Goal: Transaction & Acquisition: Purchase product/service

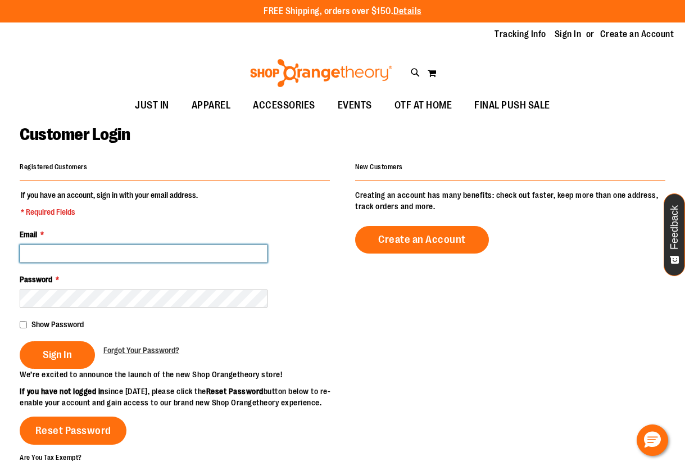
click at [75, 256] on input "Email *" at bounding box center [144, 253] width 248 height 18
click at [55, 253] on input "Email *" at bounding box center [144, 253] width 248 height 18
click at [114, 255] on input "Email *" at bounding box center [144, 253] width 248 height 18
click at [114, 256] on input "Email *" at bounding box center [144, 253] width 248 height 18
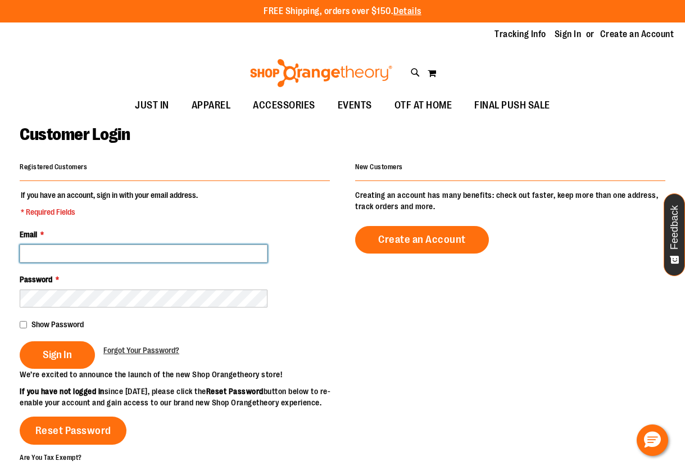
click at [114, 256] on input "Email *" at bounding box center [144, 253] width 248 height 18
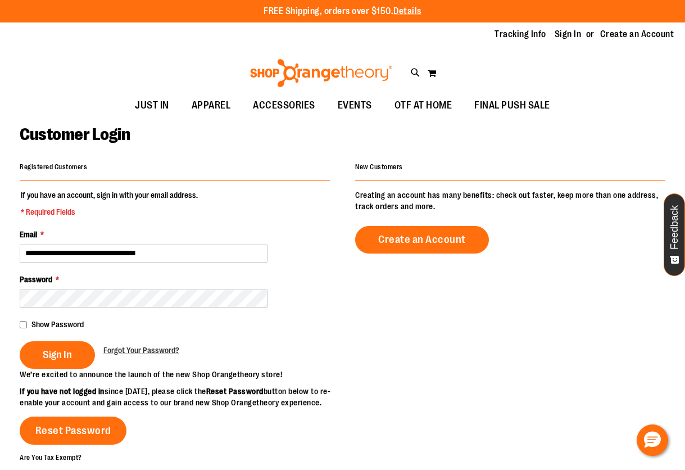
click at [182, 268] on fieldset "**********" at bounding box center [175, 278] width 310 height 179
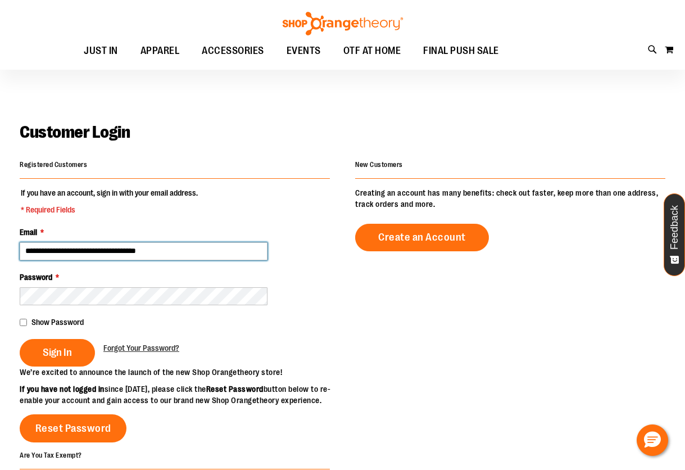
click at [182, 256] on input "**********" at bounding box center [144, 251] width 248 height 18
type input "**********"
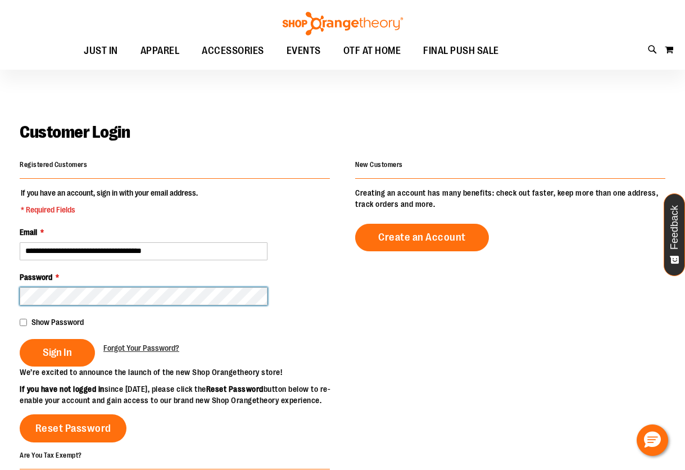
click at [20, 339] on button "Sign In" at bounding box center [57, 353] width 75 height 28
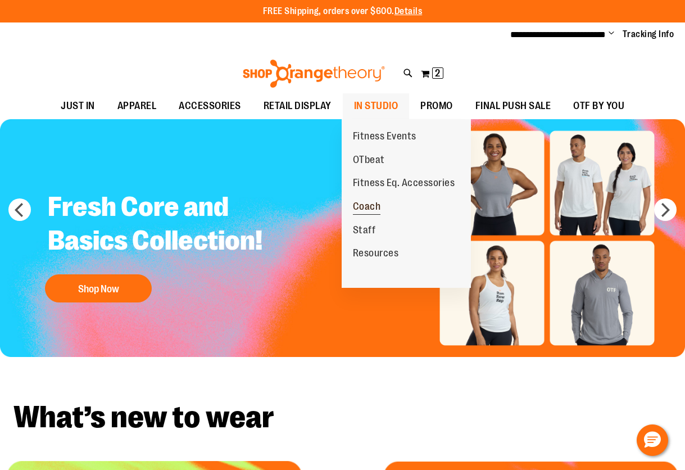
click at [380, 208] on span "Coach" at bounding box center [367, 208] width 28 height 14
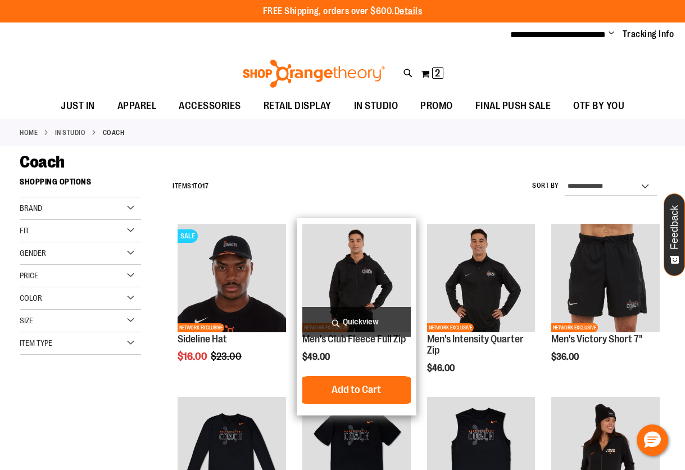
click at [355, 320] on span "Quickview" at bounding box center [356, 322] width 108 height 30
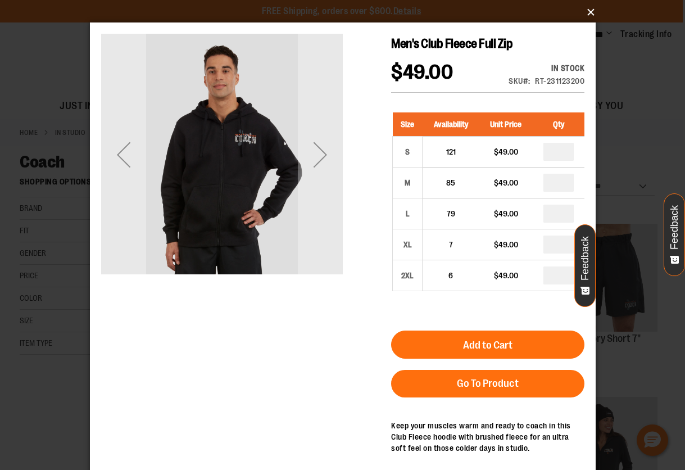
click at [591, 11] on button "×" at bounding box center [346, 12] width 506 height 25
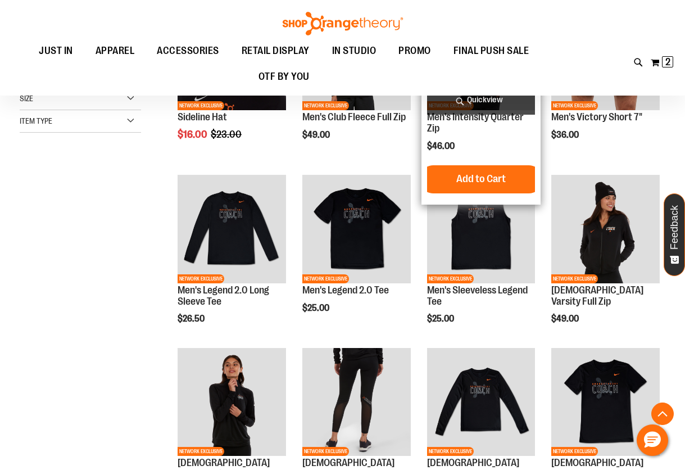
scroll to position [236, 0]
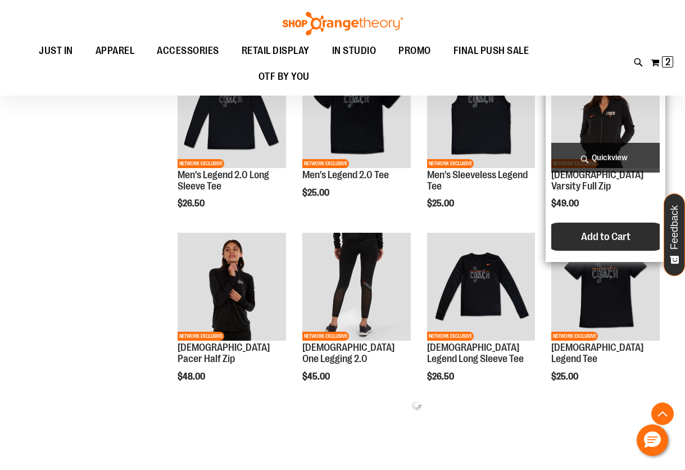
scroll to position [349, 0]
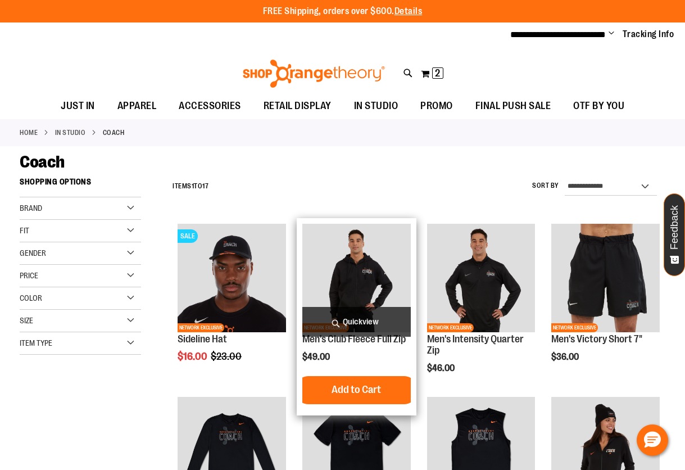
click at [393, 247] on img "product" at bounding box center [356, 278] width 108 height 108
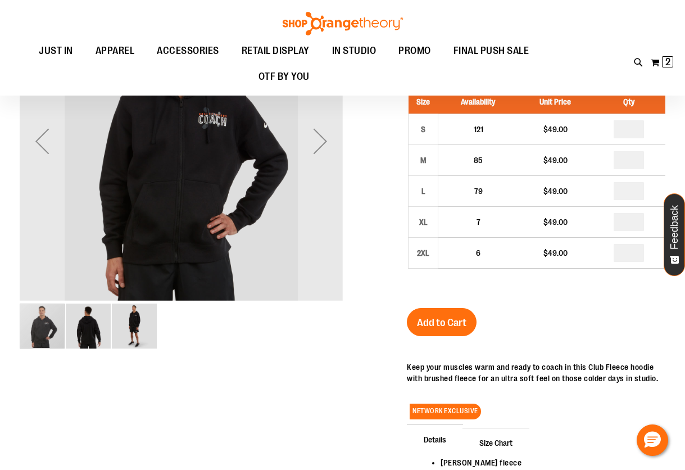
scroll to position [58, 0]
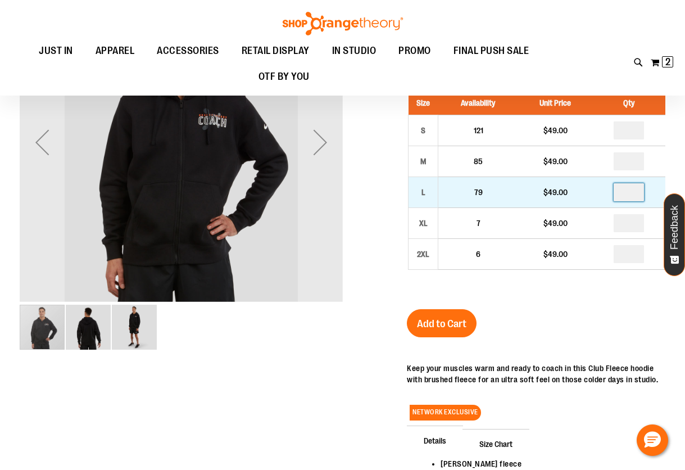
click at [644, 196] on input "number" at bounding box center [629, 192] width 30 height 18
type input "*"
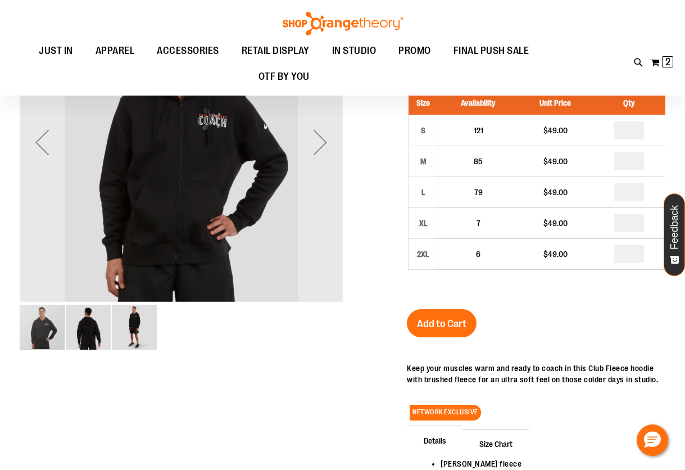
click at [450, 318] on span "Add to Cart" at bounding box center [441, 324] width 49 height 12
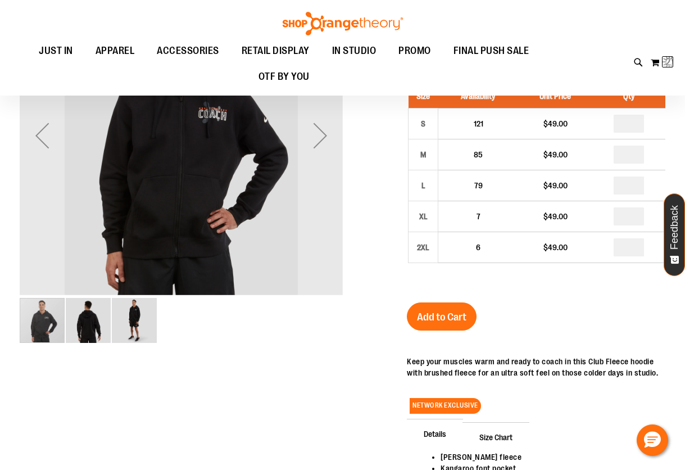
scroll to position [0, 0]
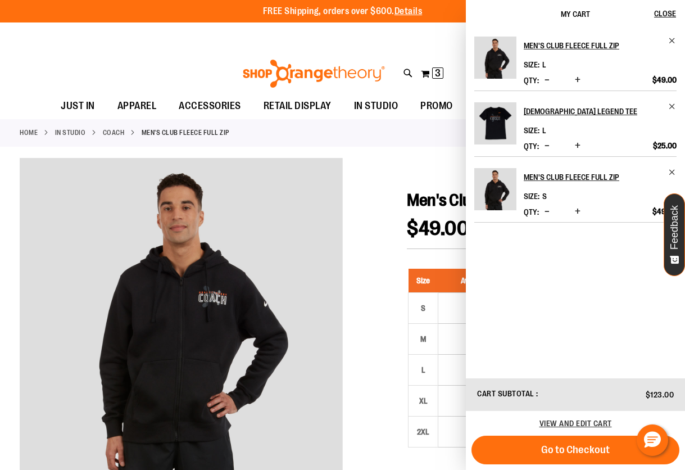
click at [125, 132] on link "Coach" at bounding box center [114, 133] width 22 height 10
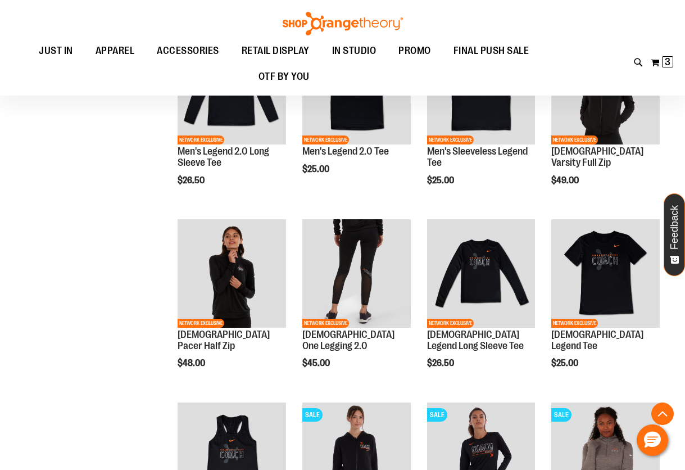
scroll to position [369, 0]
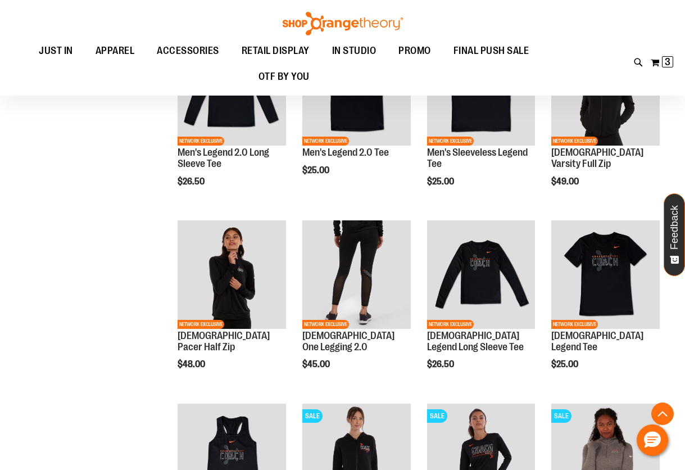
click at [355, 255] on img "product" at bounding box center [356, 274] width 108 height 108
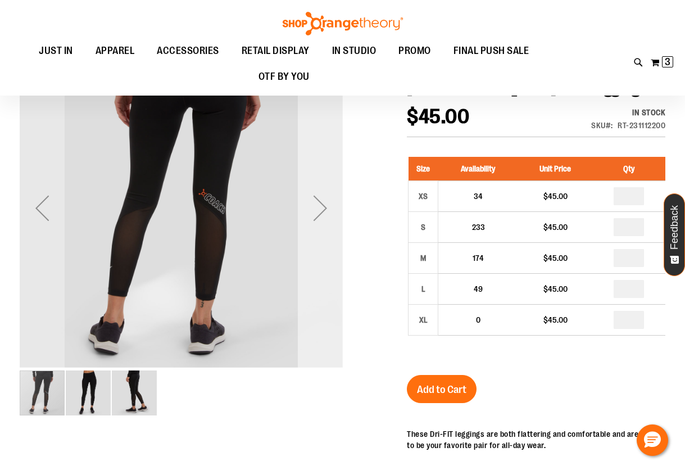
scroll to position [142, 0]
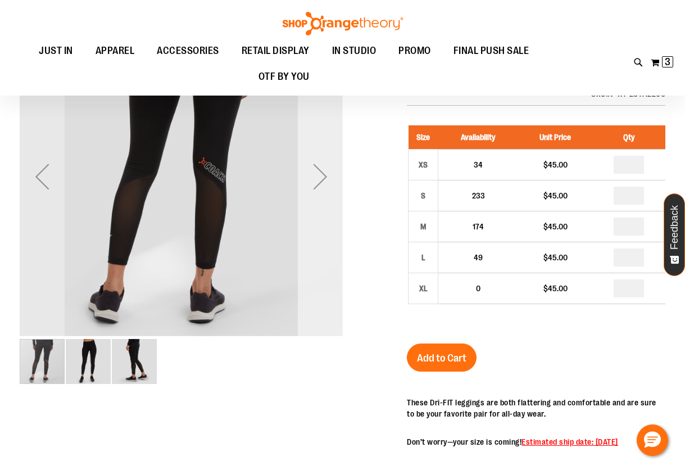
click at [319, 191] on div "Next" at bounding box center [320, 176] width 45 height 45
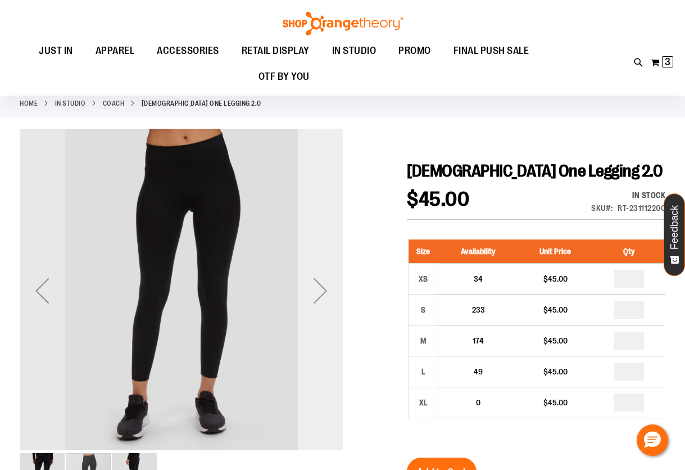
scroll to position [48, 0]
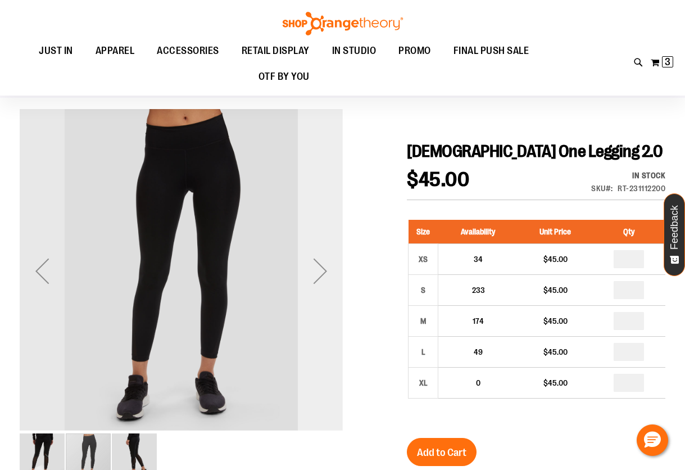
click at [322, 265] on div "Next" at bounding box center [320, 270] width 45 height 45
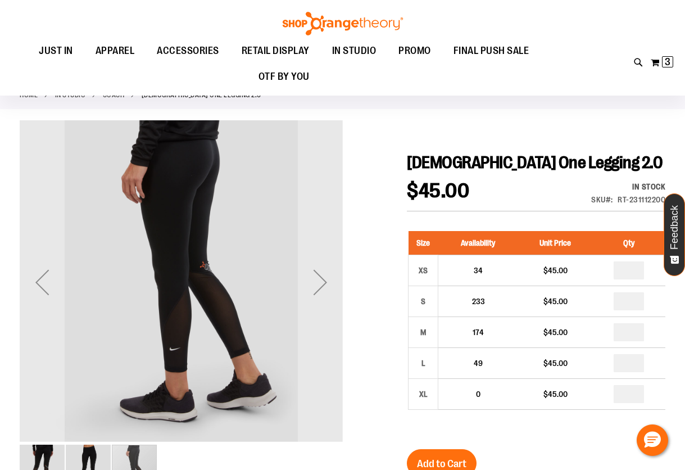
scroll to position [70, 0]
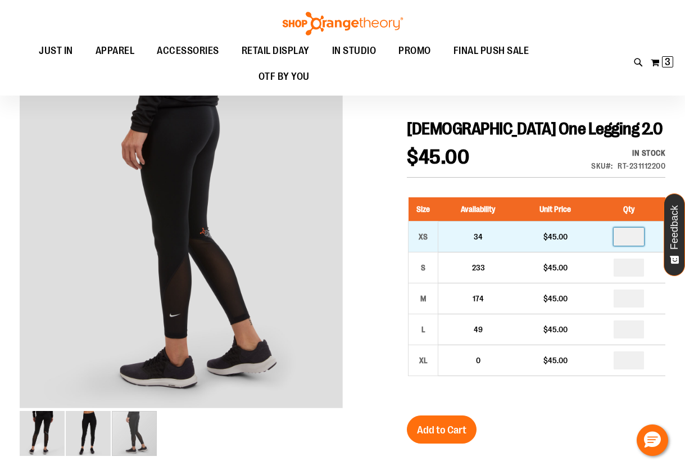
click at [642, 236] on input "number" at bounding box center [629, 237] width 30 height 18
type input "*"
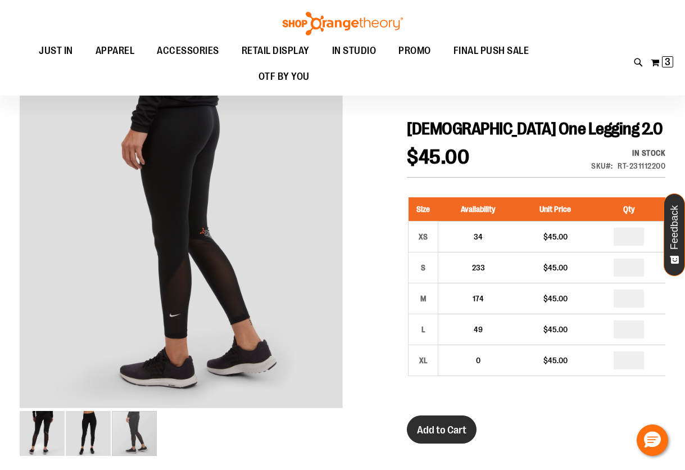
click at [437, 418] on button "Add to Cart" at bounding box center [442, 429] width 70 height 28
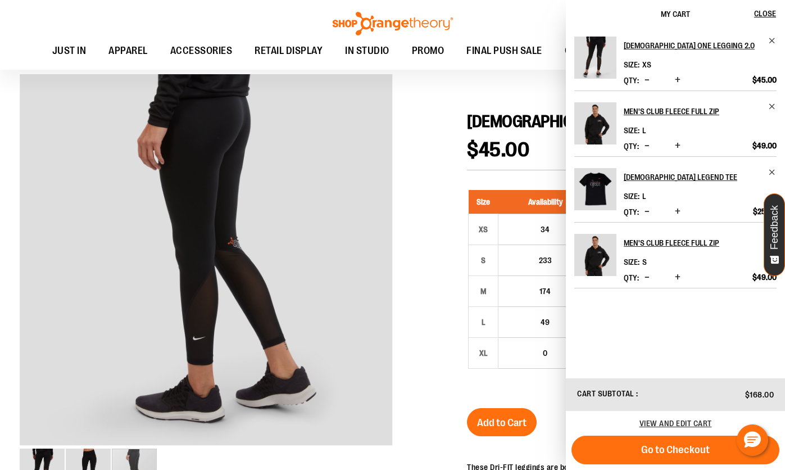
scroll to position [64, 0]
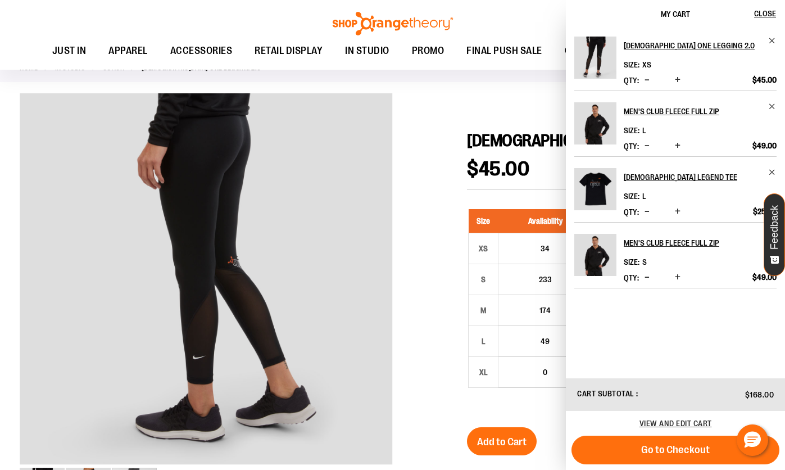
click at [449, 266] on div at bounding box center [393, 435] width 746 height 685
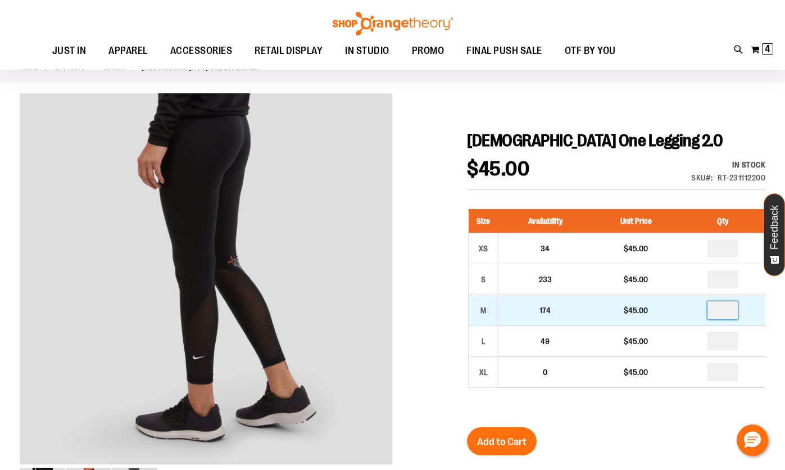
click at [685, 310] on input "number" at bounding box center [723, 310] width 30 height 18
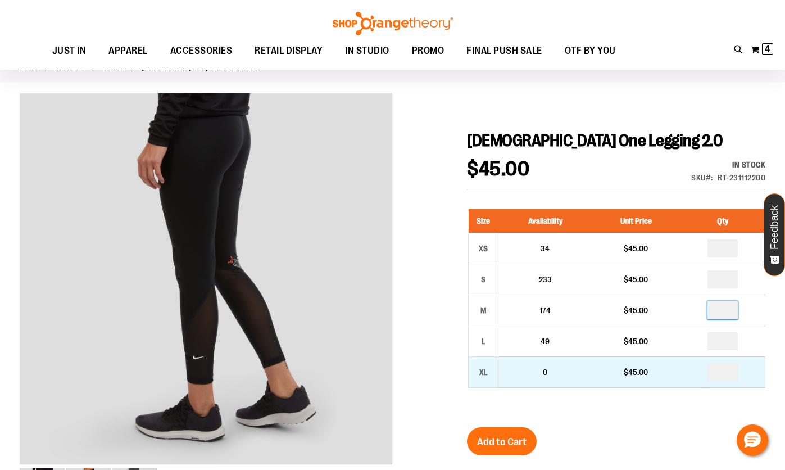
type input "*"
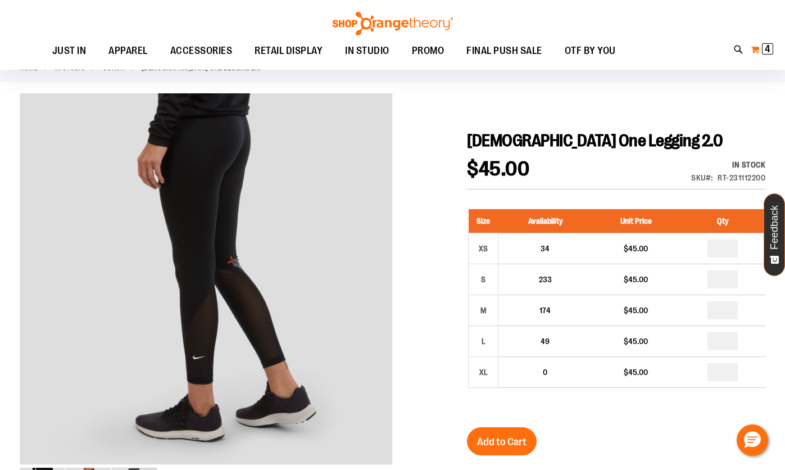
click at [685, 57] on button "My Cart 4 4 items" at bounding box center [762, 49] width 24 height 18
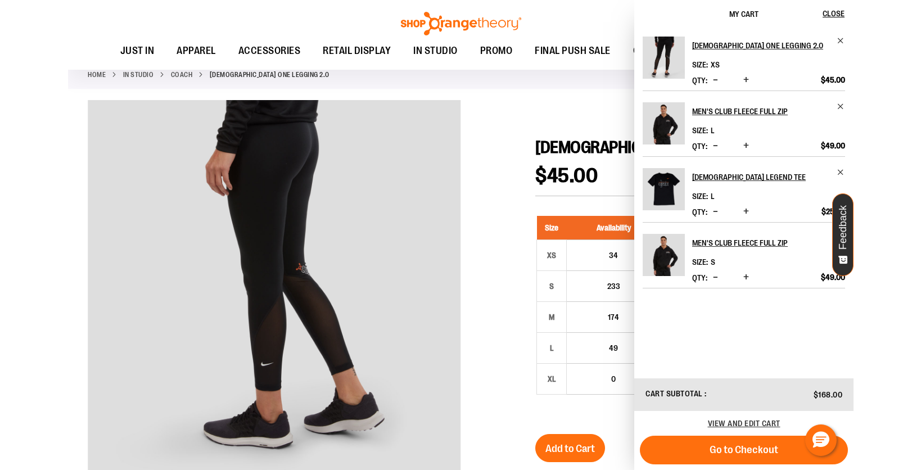
scroll to position [55, 0]
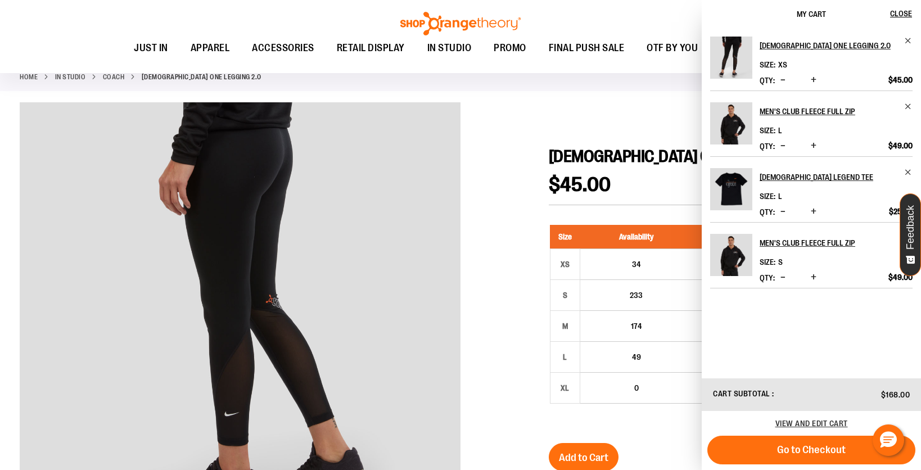
click at [685, 278] on button "Decrease product quantity" at bounding box center [782, 277] width 11 height 11
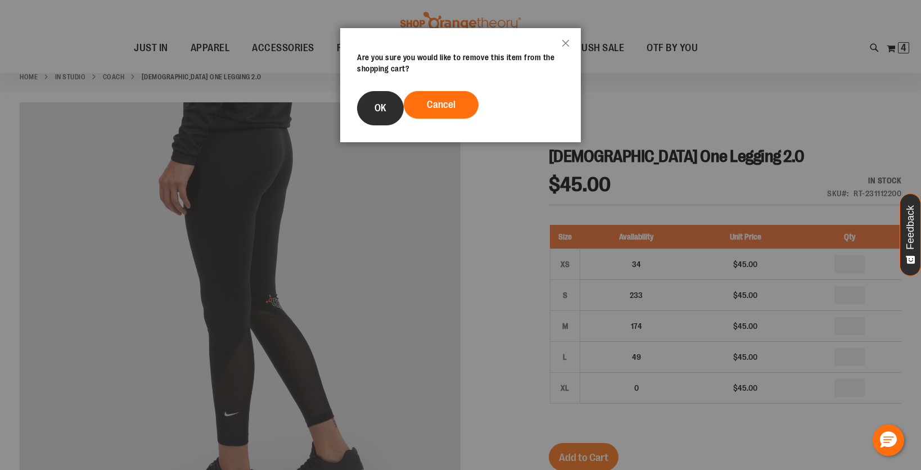
click at [391, 112] on button "OK" at bounding box center [380, 108] width 47 height 34
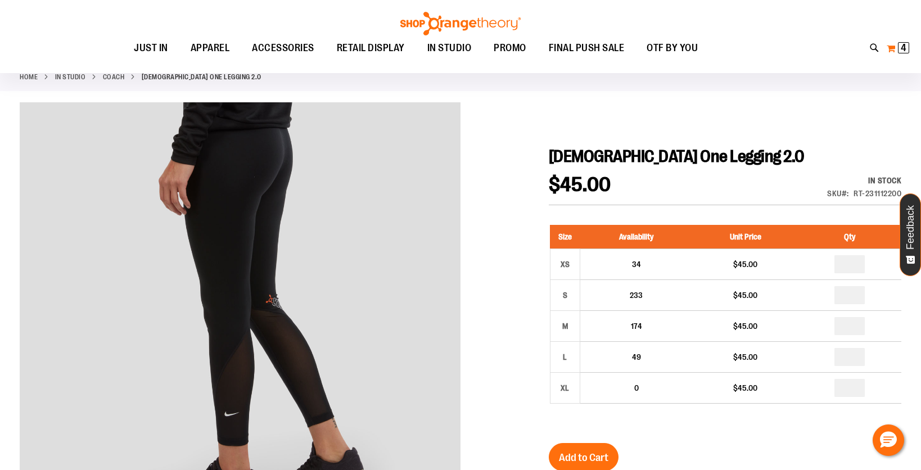
click at [685, 47] on button "My Cart 4 4 items" at bounding box center [898, 48] width 24 height 18
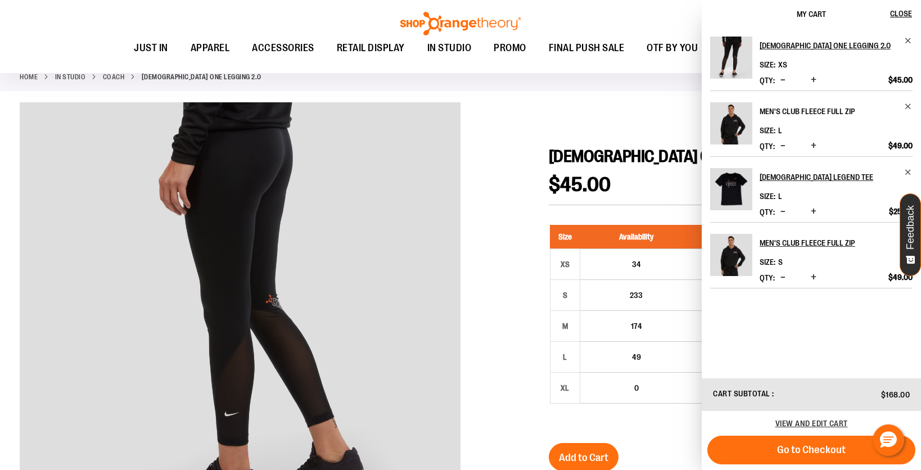
click at [685, 112] on h2 "Men's Club Fleece Full Zip" at bounding box center [828, 111] width 138 height 18
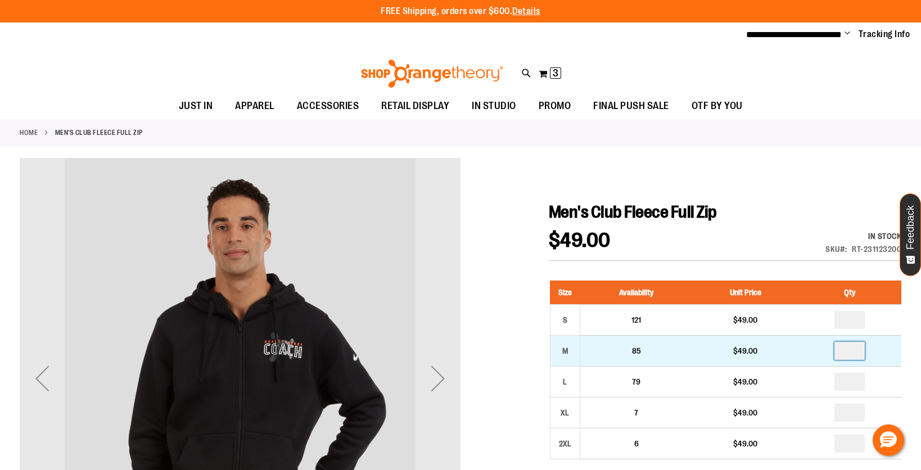
click at [852, 350] on input "number" at bounding box center [849, 351] width 30 height 18
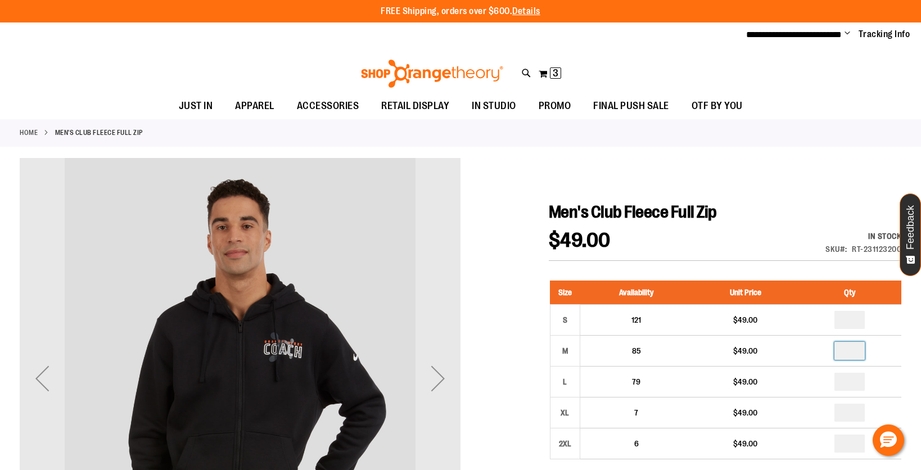
type input "*"
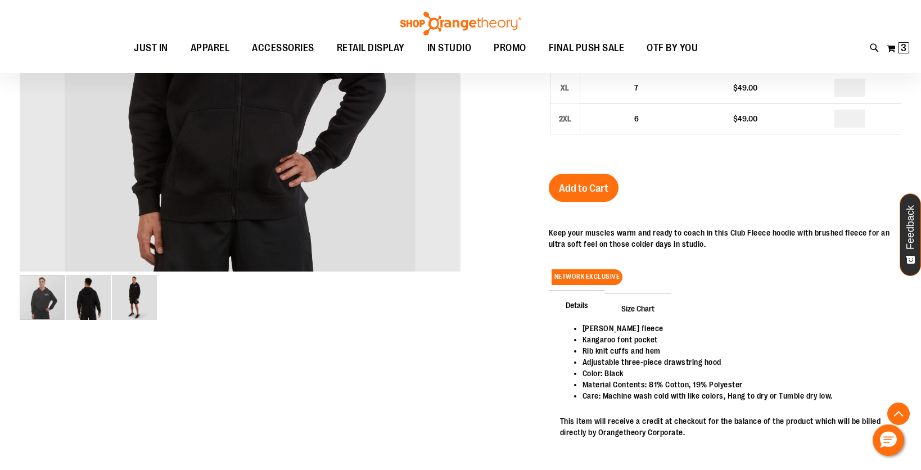
scroll to position [216, 0]
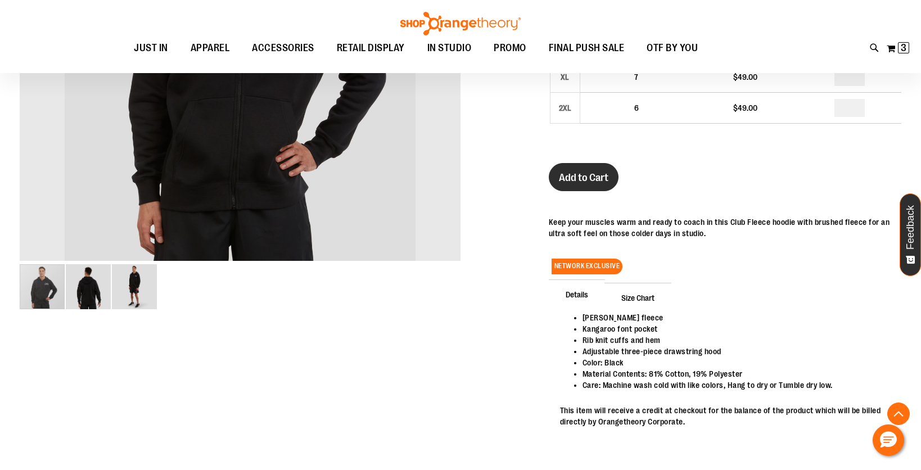
click at [598, 176] on span "Add to Cart" at bounding box center [583, 177] width 49 height 12
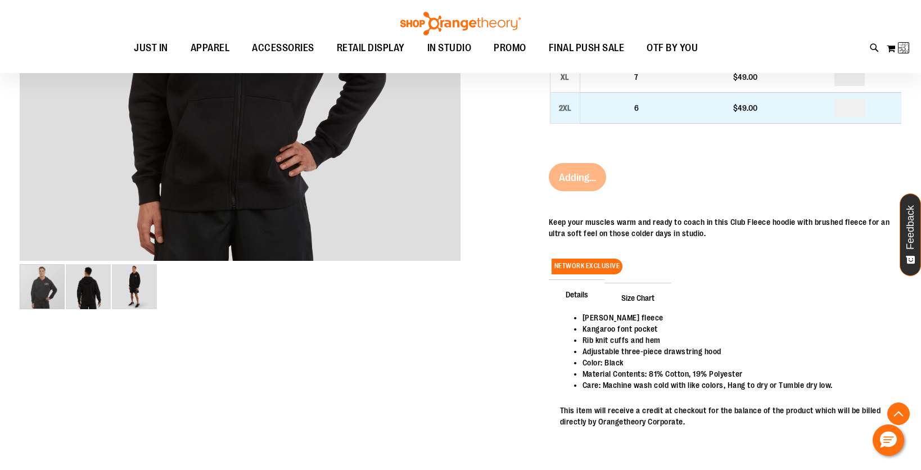
click at [778, 120] on td "$49.00" at bounding box center [745, 108] width 106 height 31
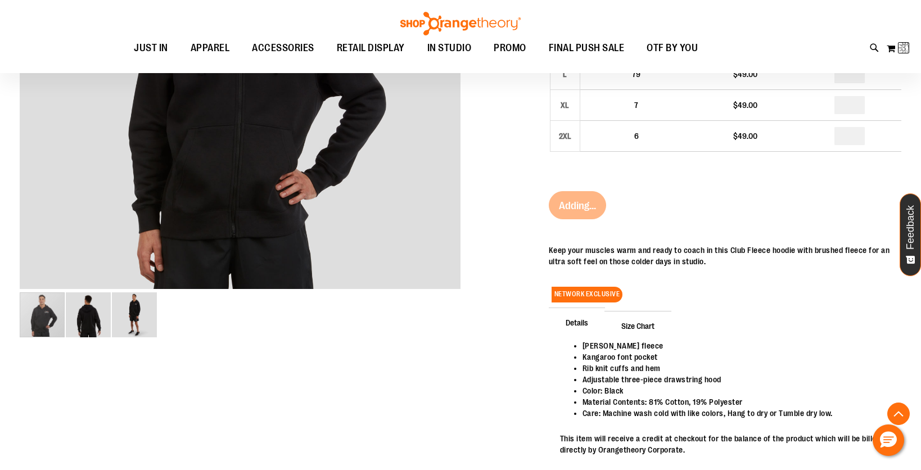
scroll to position [181, 0]
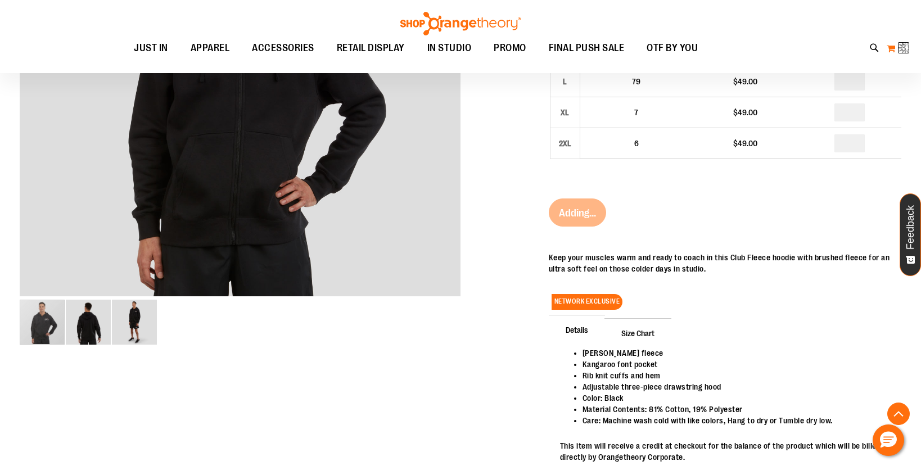
click at [886, 48] on button "My Cart 3 3 items" at bounding box center [898, 48] width 24 height 18
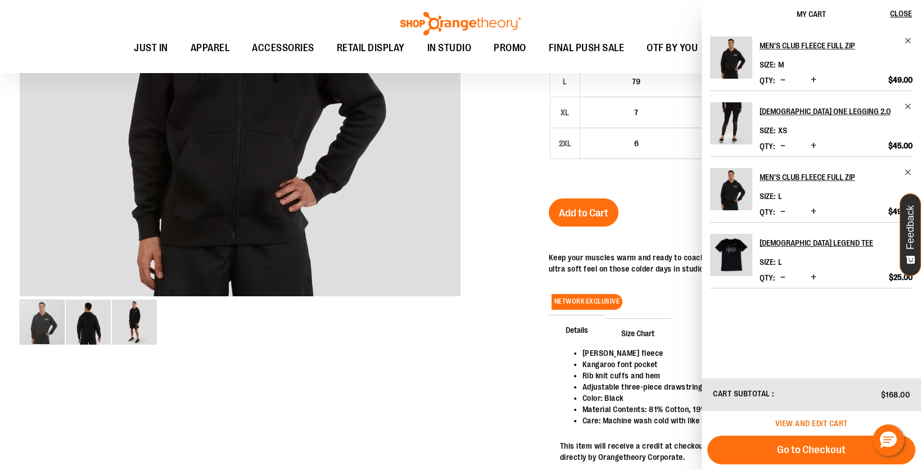
click at [802, 424] on span "View and edit cart" at bounding box center [811, 423] width 73 height 9
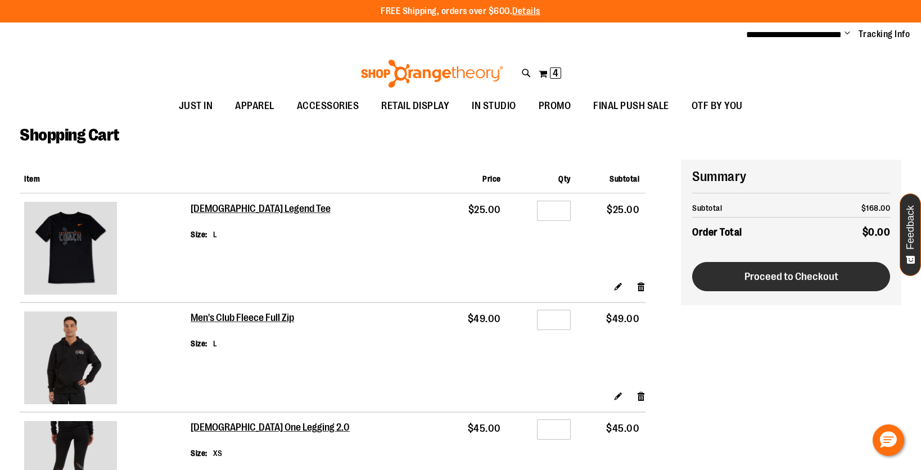
click at [766, 277] on span "Proceed to Checkout" at bounding box center [791, 276] width 94 height 12
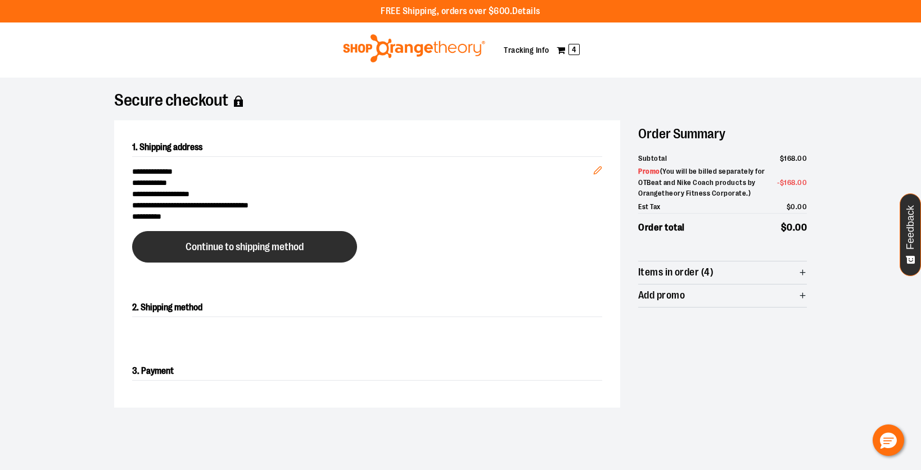
click at [304, 251] on span "Continue to shipping method" at bounding box center [244, 247] width 118 height 11
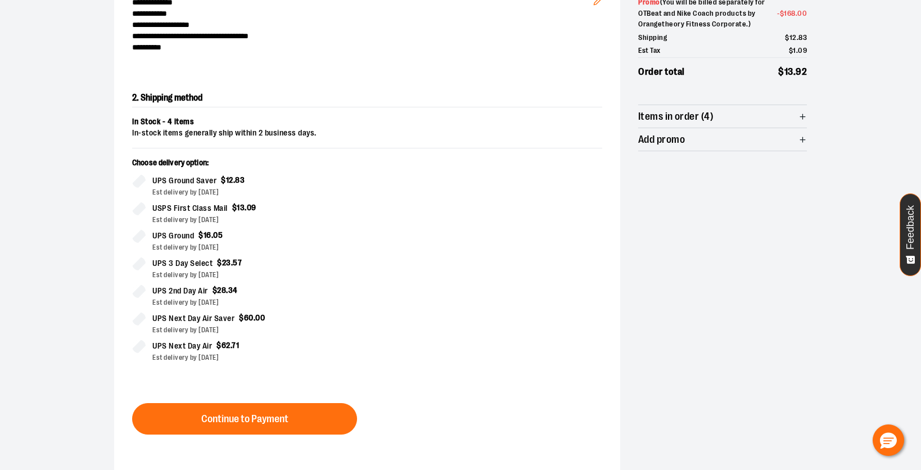
scroll to position [192, 0]
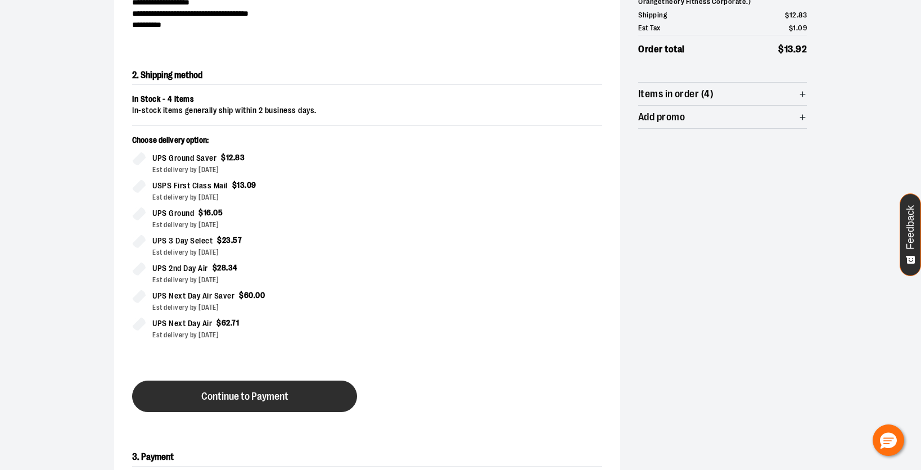
click at [298, 391] on button "Continue to Payment" at bounding box center [244, 396] width 225 height 31
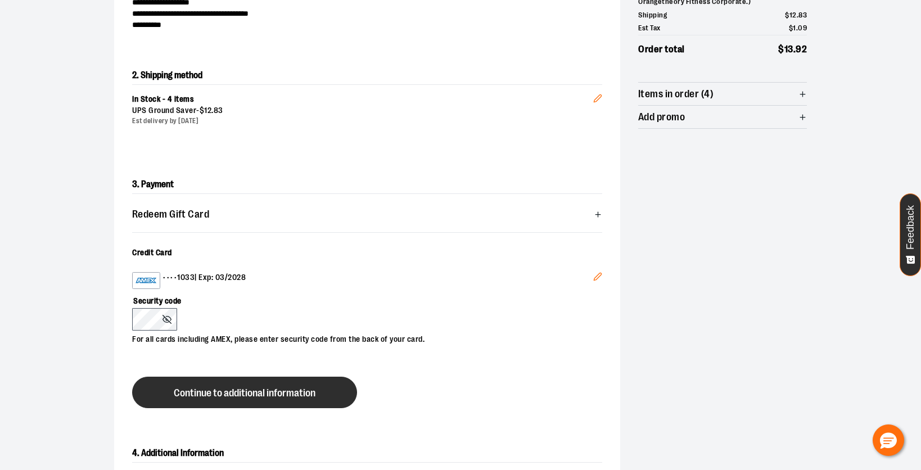
click at [201, 392] on span "Continue to additional information" at bounding box center [245, 393] width 142 height 11
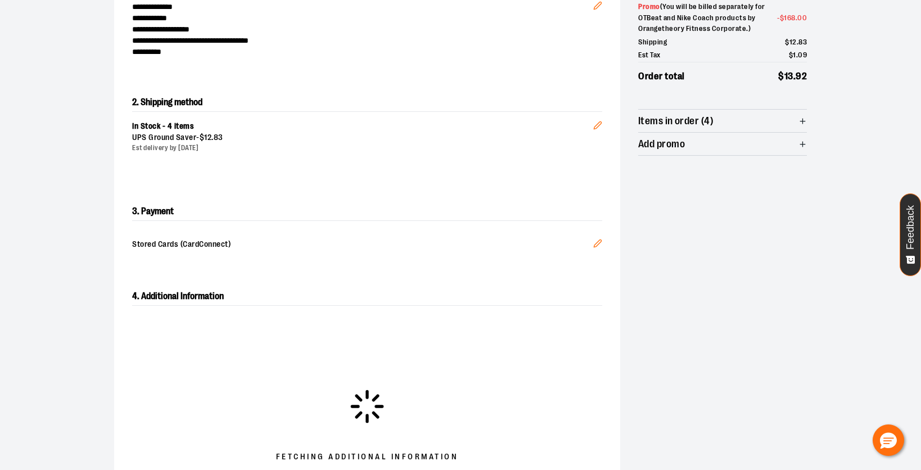
scroll to position [278, 0]
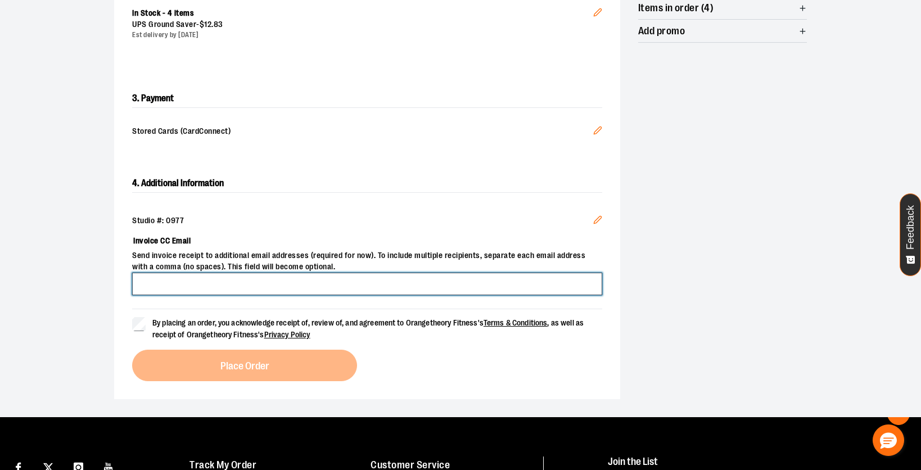
click at [230, 282] on input "Invoice CC Email" at bounding box center [367, 284] width 470 height 22
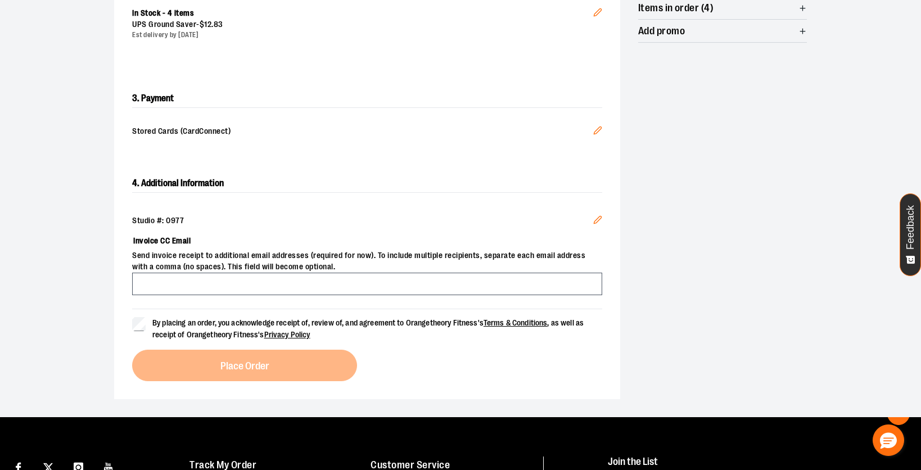
click at [112, 329] on div "**********" at bounding box center [460, 108] width 719 height 617
click at [146, 326] on label "By placing an order, you acknowledge receipt of, review of, and agreement to Or…" at bounding box center [367, 329] width 470 height 24
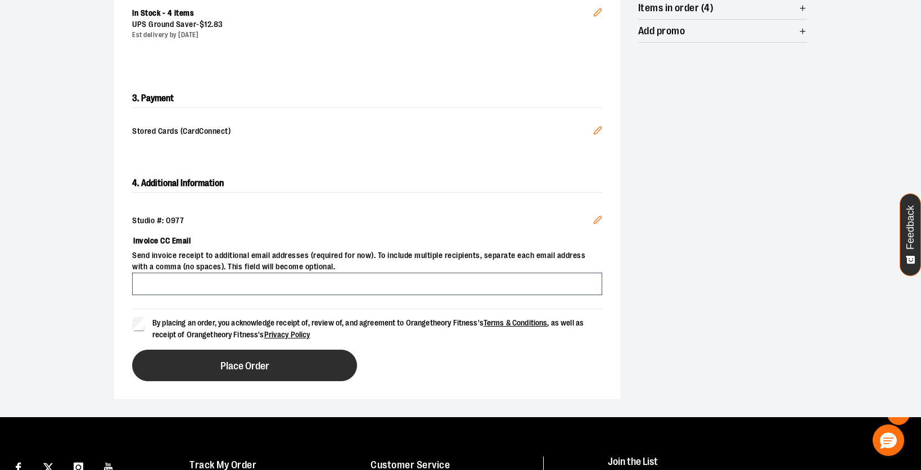
click at [193, 358] on button "Place Order" at bounding box center [244, 365] width 225 height 31
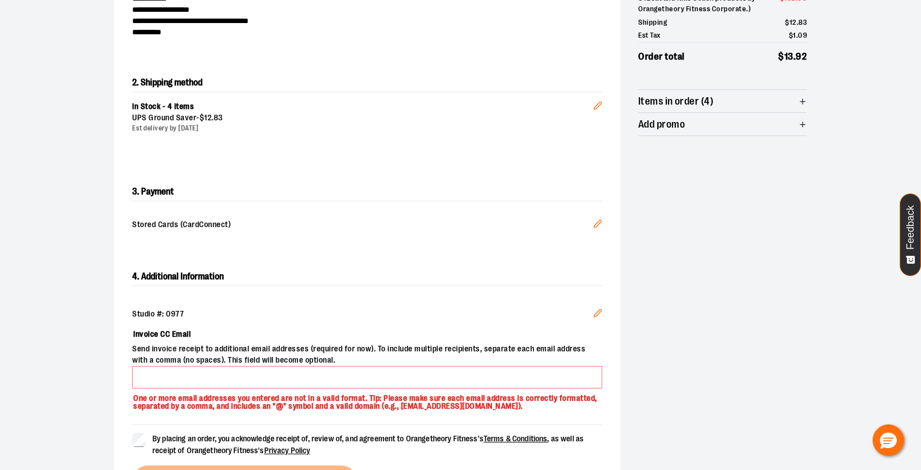
scroll to position [268, 0]
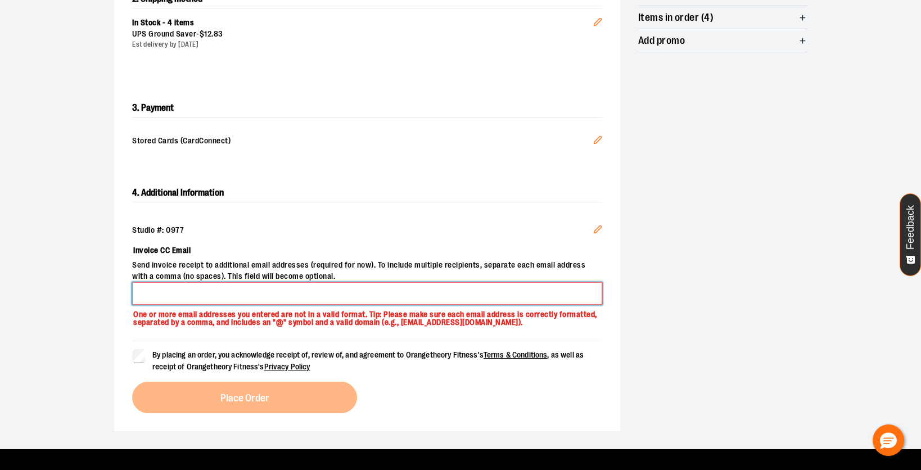
click at [197, 288] on input "Invoice CC Email" at bounding box center [367, 293] width 470 height 22
type input "*"
type input "**********"
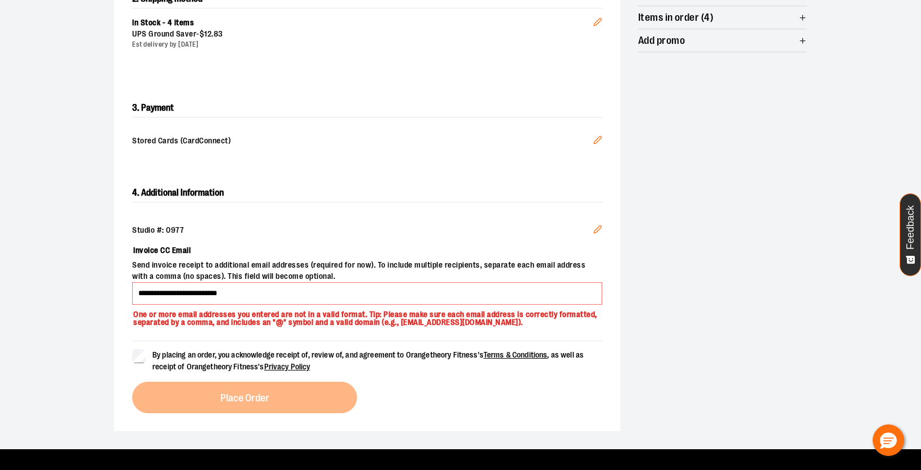
drag, startPoint x: 251, startPoint y: 361, endPoint x: 243, endPoint y: 373, distance: 14.5
click at [251, 361] on span "By placing an order, you acknowledge receipt of, review of, and agreement to Or…" at bounding box center [367, 360] width 431 height 21
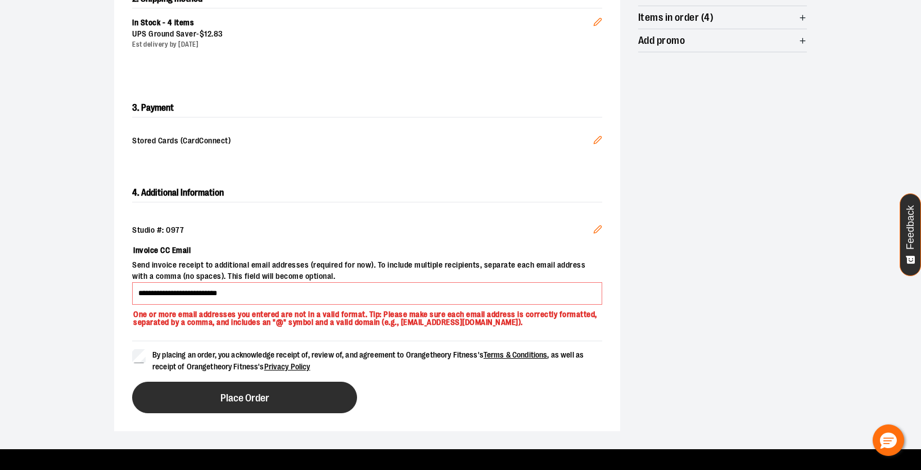
click at [250, 392] on button "Place Order" at bounding box center [244, 397] width 225 height 31
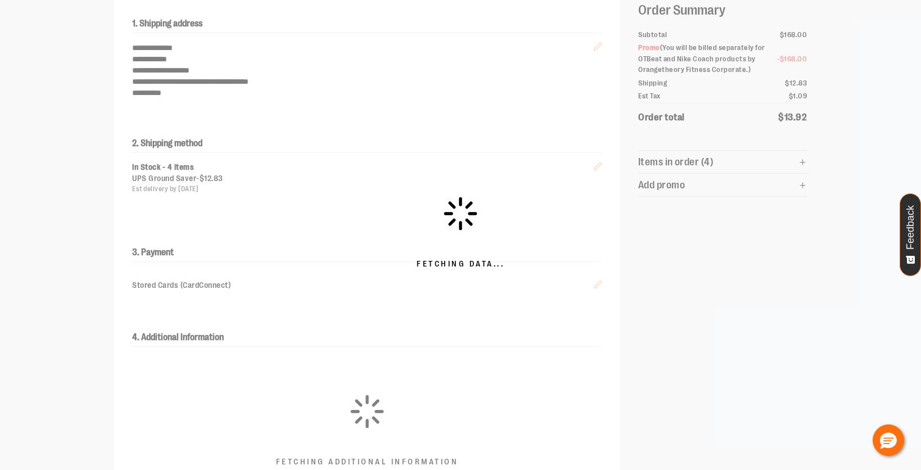
scroll to position [104, 0]
